Goal: Transaction & Acquisition: Obtain resource

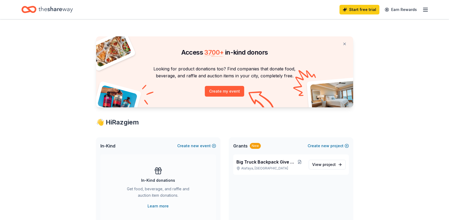
click at [424, 10] on icon "button" at bounding box center [425, 9] width 6 height 6
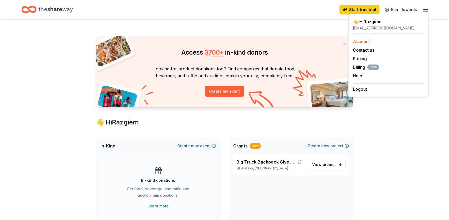
click at [359, 39] on link "Account" at bounding box center [361, 41] width 17 height 5
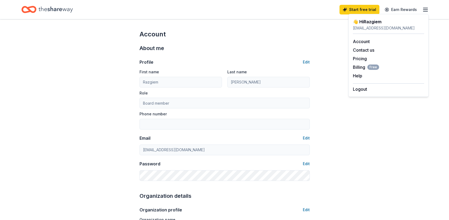
click at [51, 10] on icon "Home" at bounding box center [56, 9] width 34 height 11
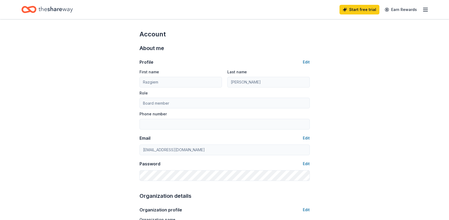
click at [31, 10] on icon "Home" at bounding box center [28, 9] width 15 height 13
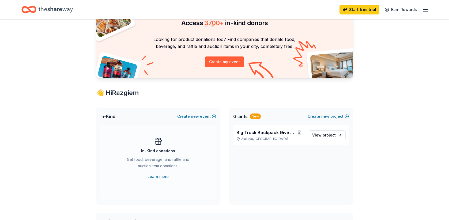
scroll to position [107, 0]
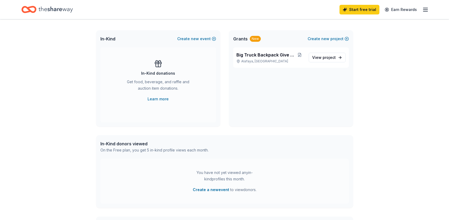
click at [255, 37] on div "New" at bounding box center [255, 39] width 11 height 6
click at [262, 55] on span "Big Truck Backpack Give Back." at bounding box center [265, 55] width 58 height 6
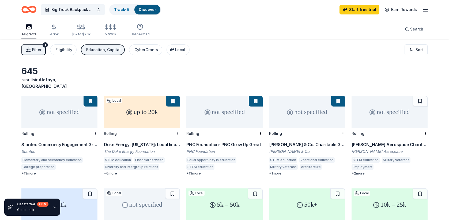
click at [219, 107] on div "not specified" at bounding box center [224, 112] width 76 height 32
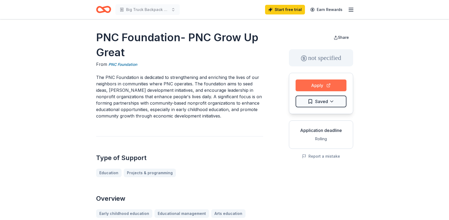
click at [324, 87] on button "Apply" at bounding box center [320, 85] width 51 height 12
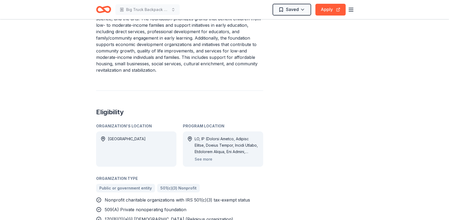
scroll to position [429, 0]
